Goal: Task Accomplishment & Management: Use online tool/utility

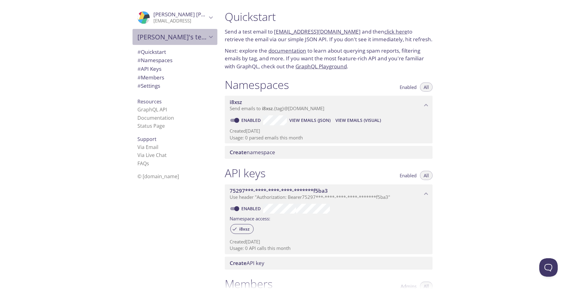
click at [169, 37] on span "[PERSON_NAME]'s team" at bounding box center [171, 37] width 69 height 9
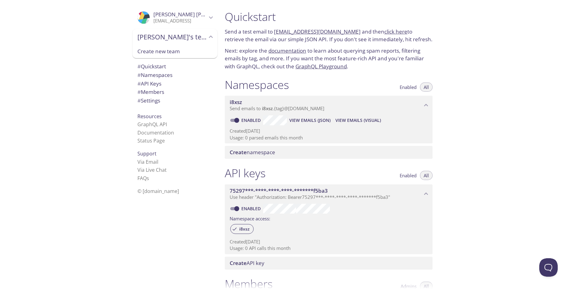
click at [169, 37] on span "[PERSON_NAME]'s team" at bounding box center [171, 37] width 69 height 9
click at [155, 52] on span "# Quickstart" at bounding box center [151, 51] width 29 height 7
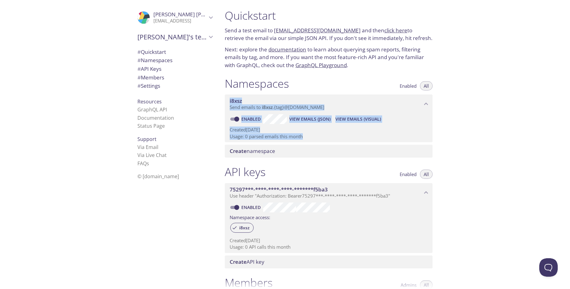
drag, startPoint x: 244, startPoint y: 101, endPoint x: 338, endPoint y: 137, distance: 100.3
click at [338, 137] on div "i8xsz Send emails to i8xsz . {tag} @[DOMAIN_NAME] Enabled View Emails (JSON) Vi…" at bounding box center [329, 118] width 208 height 48
copy div "i8xsz Send emails to i8xsz . {tag} @[DOMAIN_NAME] Enabled View Emails (JSON) Vi…"
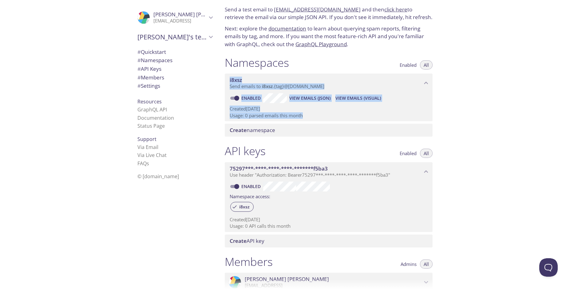
scroll to position [130, 0]
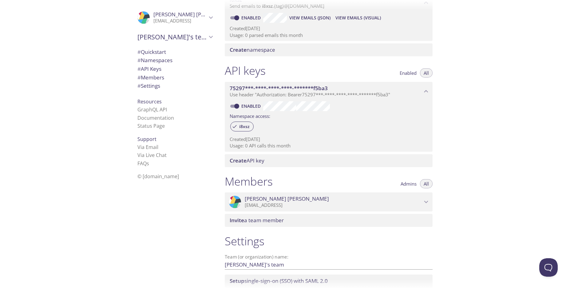
scroll to position [143, 0]
